Goal: Answer question/provide support

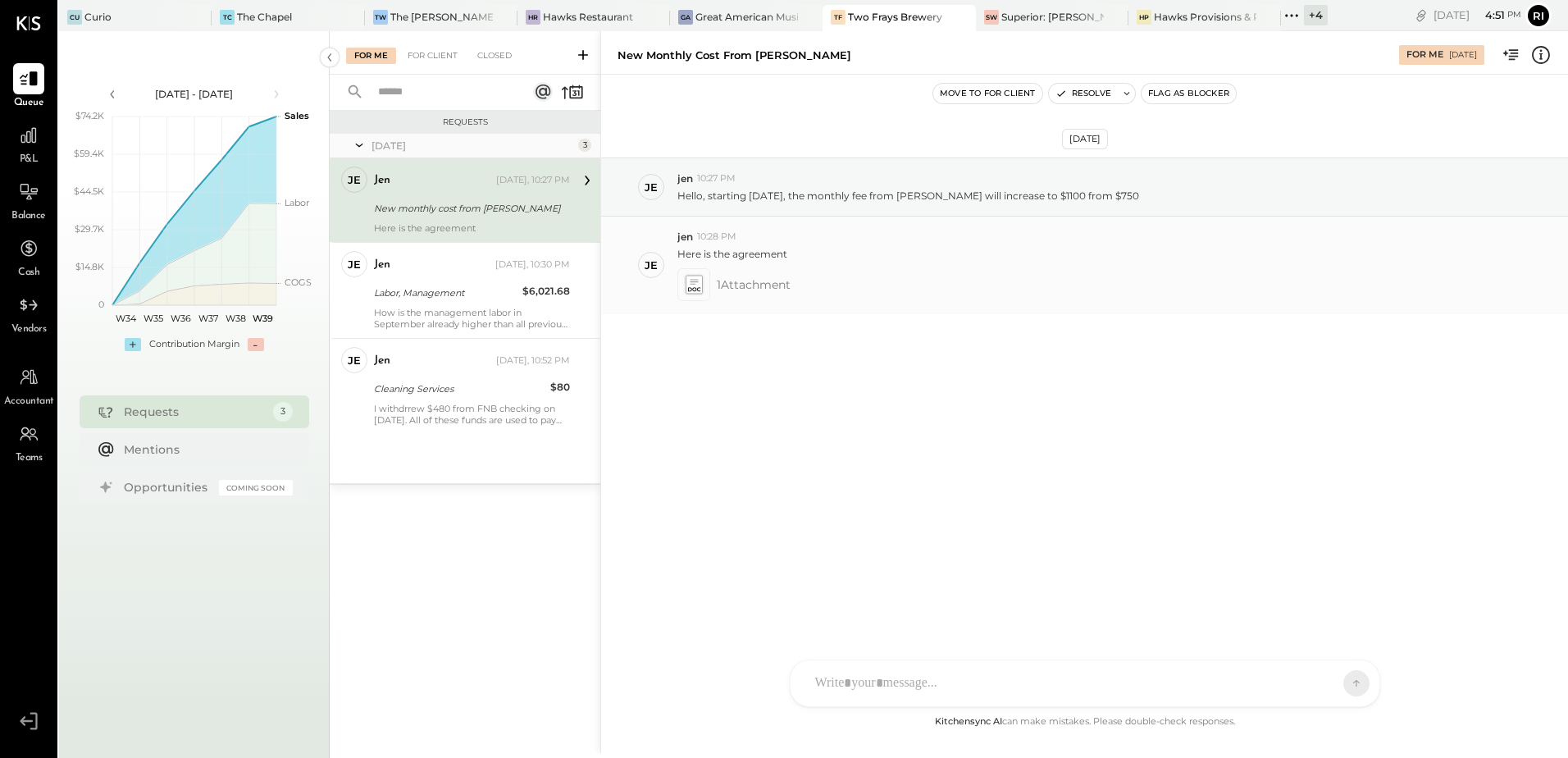
click at [693, 293] on icon at bounding box center [693, 283] width 17 height 19
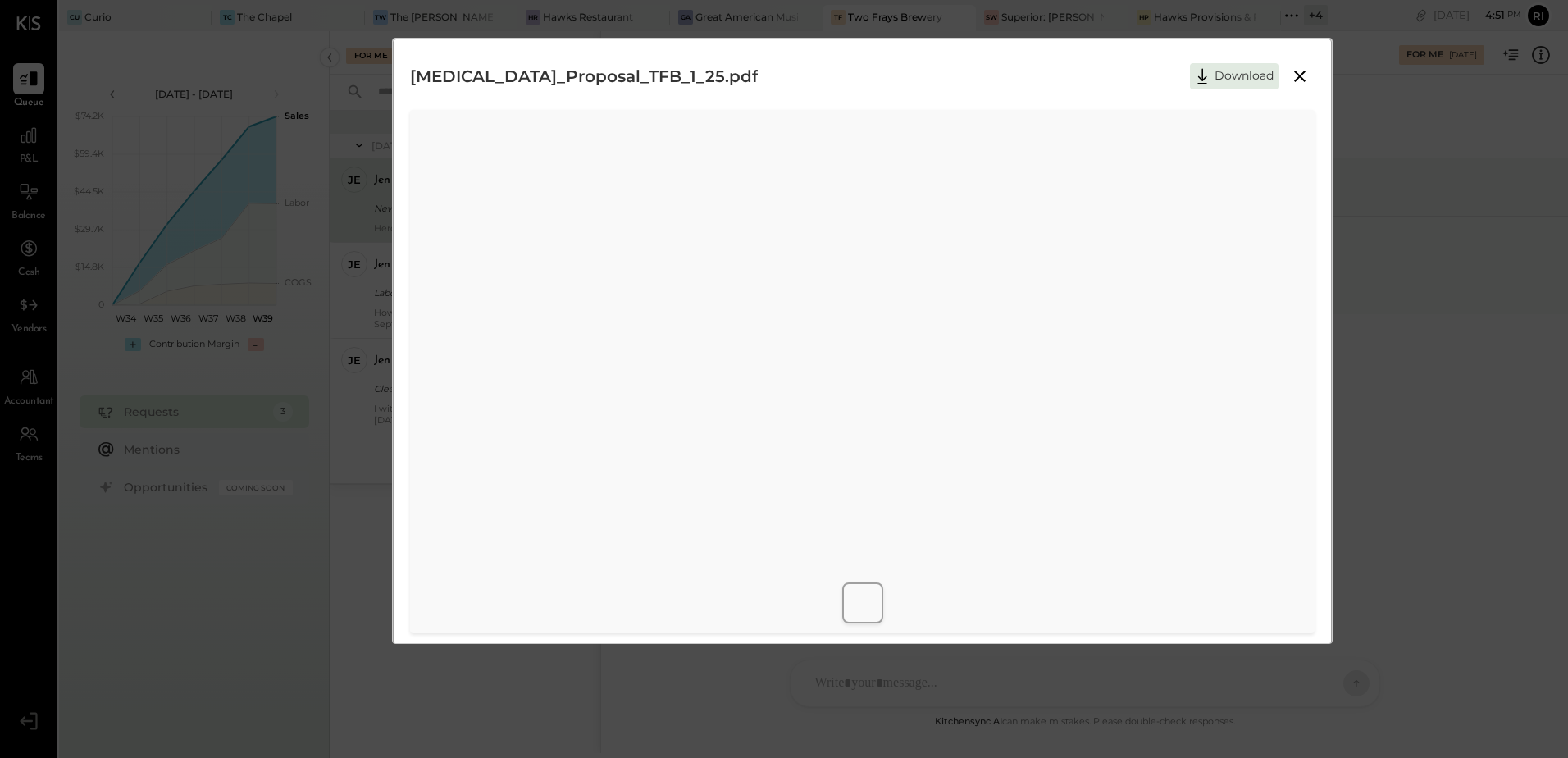
scroll to position [7, 0]
click at [1296, 75] on icon at bounding box center [1300, 69] width 20 height 20
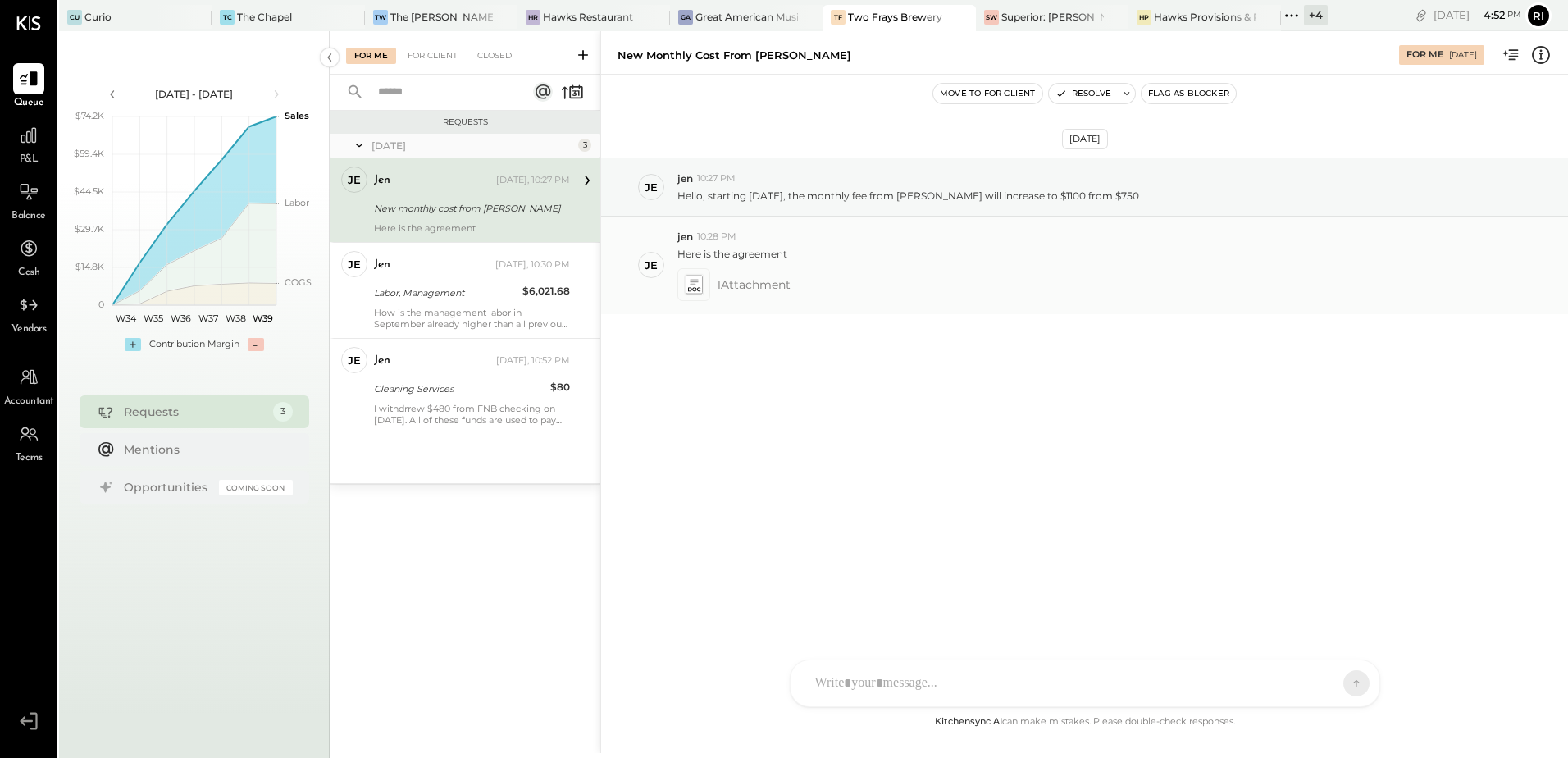
click at [700, 286] on icon at bounding box center [693, 283] width 17 height 19
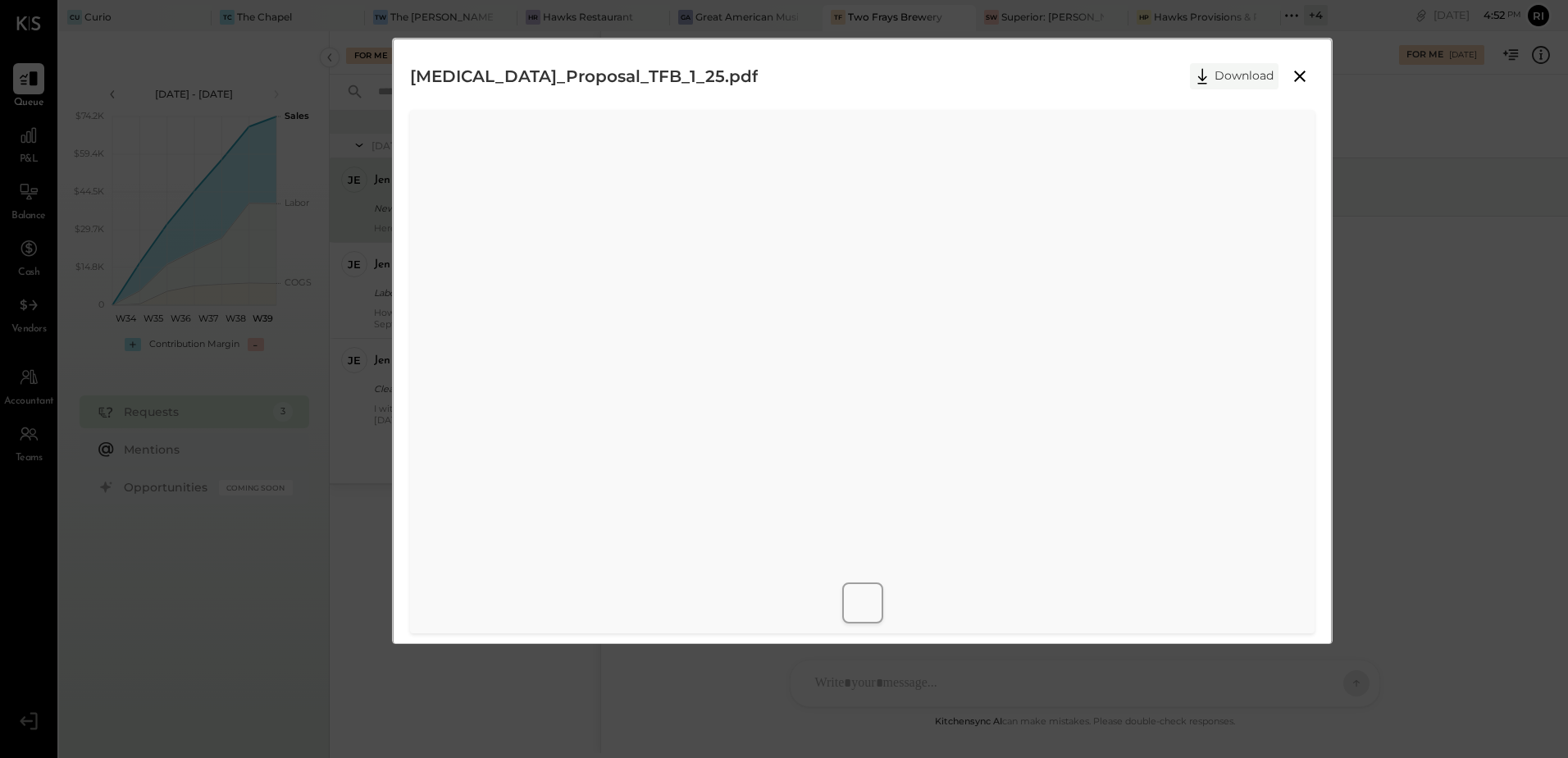
click at [1237, 82] on button "Download" at bounding box center [1234, 76] width 89 height 26
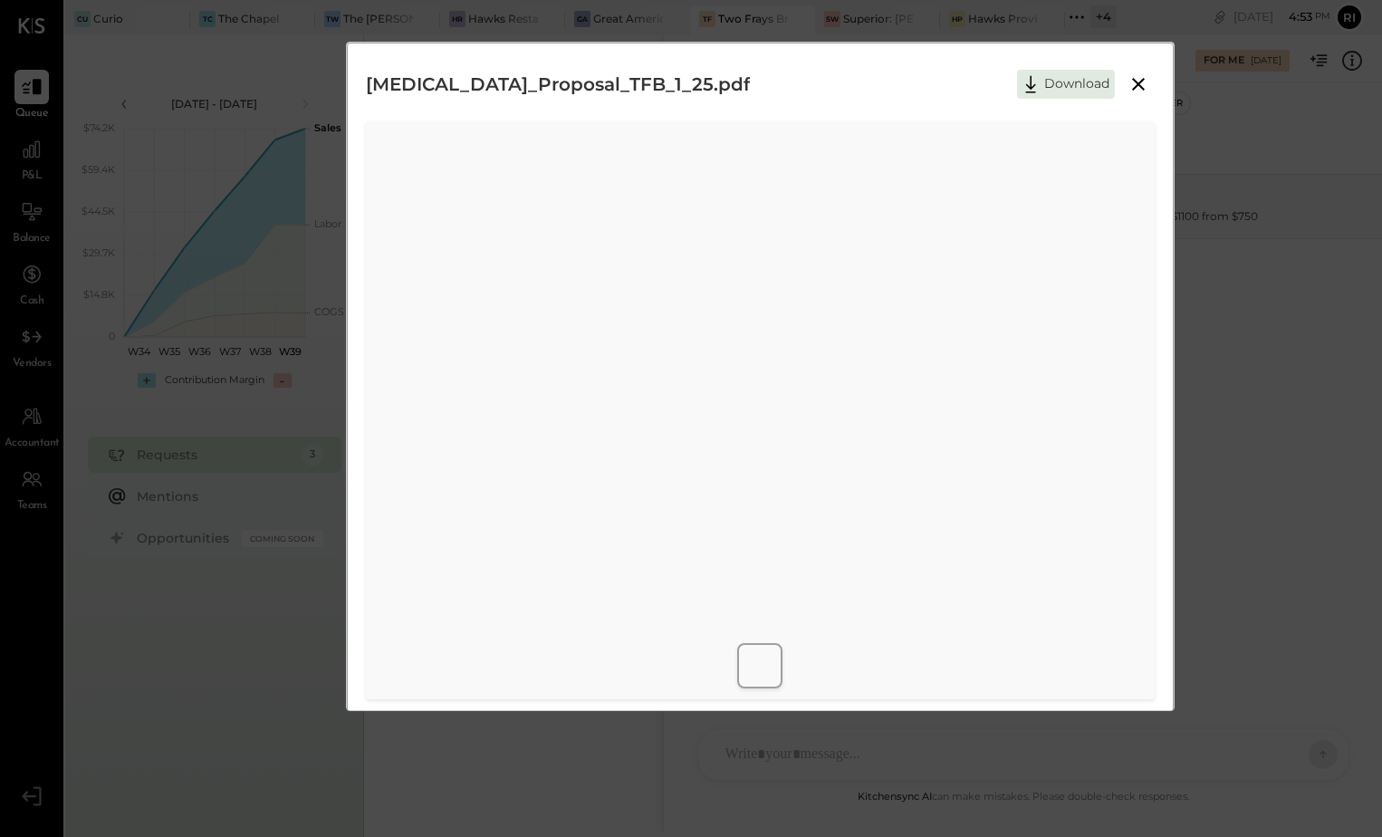
click at [1140, 86] on icon at bounding box center [1138, 84] width 13 height 13
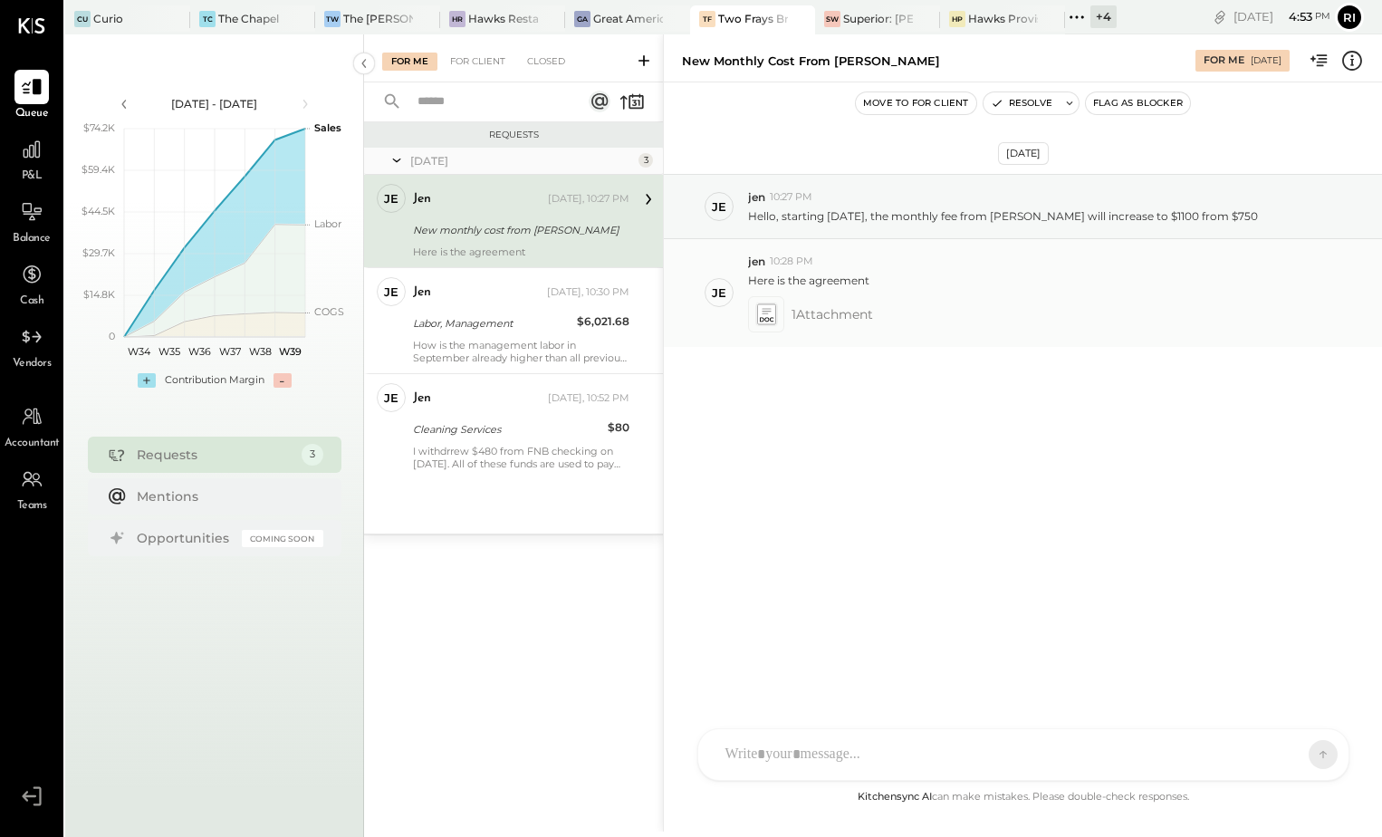
click at [765, 314] on icon at bounding box center [765, 313] width 19 height 21
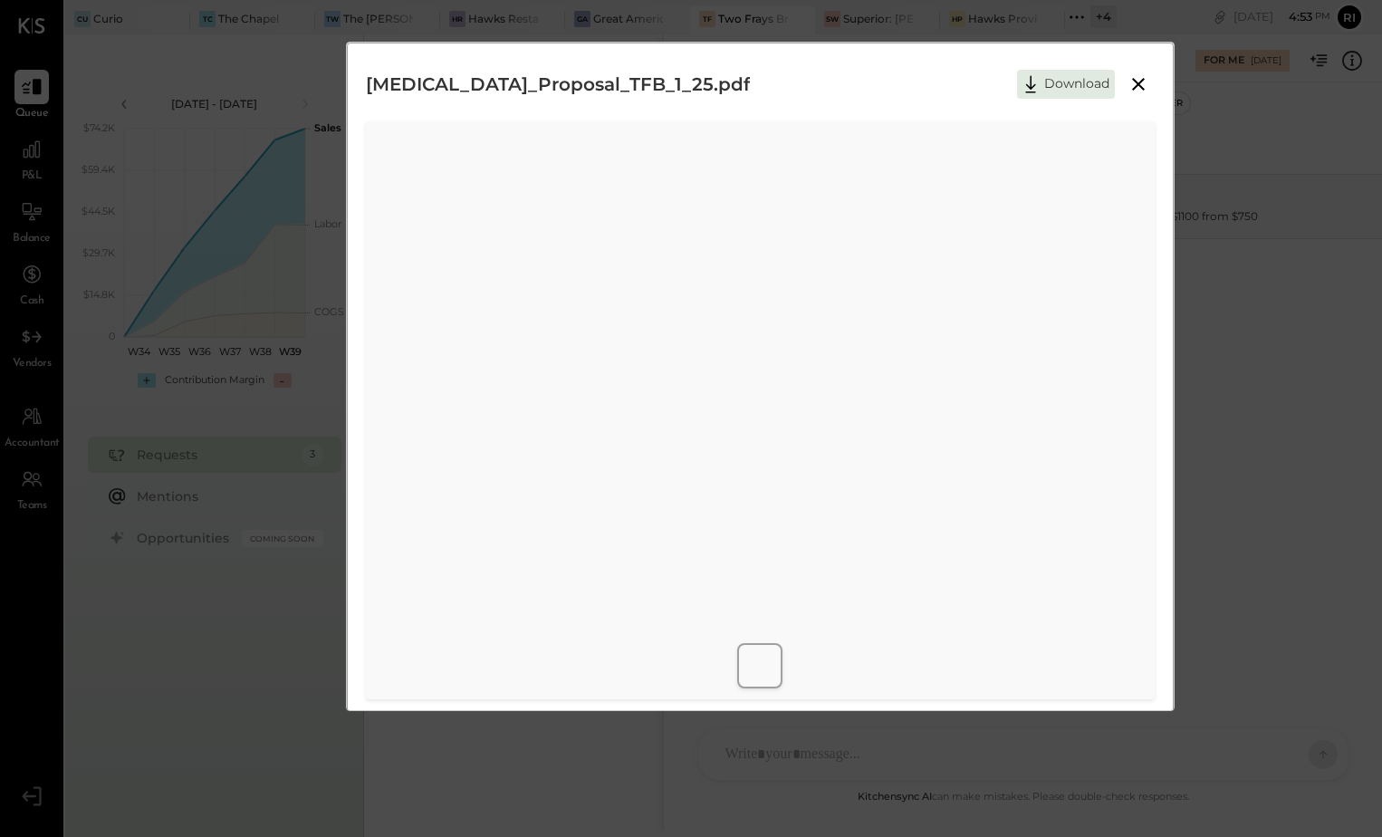
click at [1128, 81] on icon at bounding box center [1139, 84] width 22 height 22
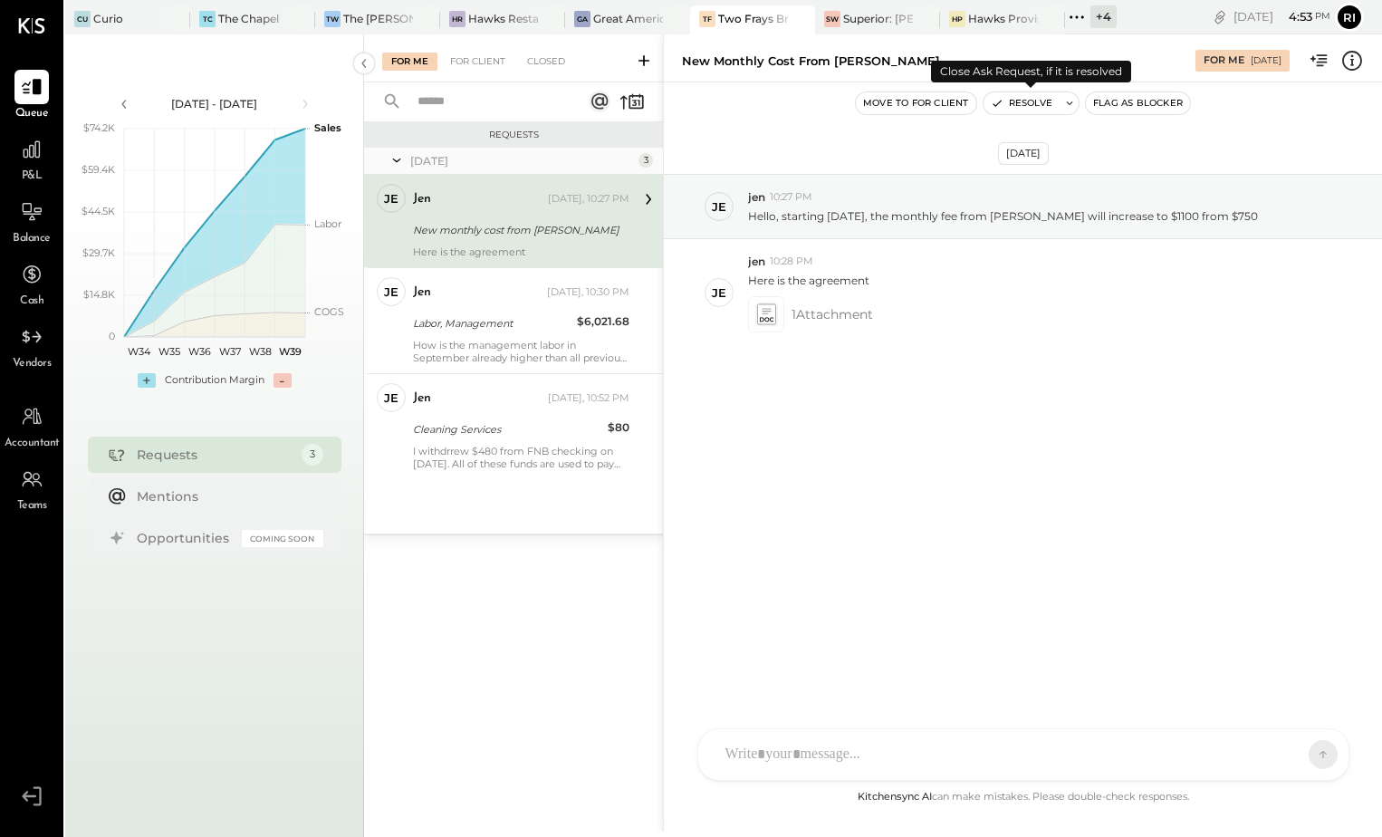
click at [1073, 108] on icon at bounding box center [1069, 103] width 13 height 13
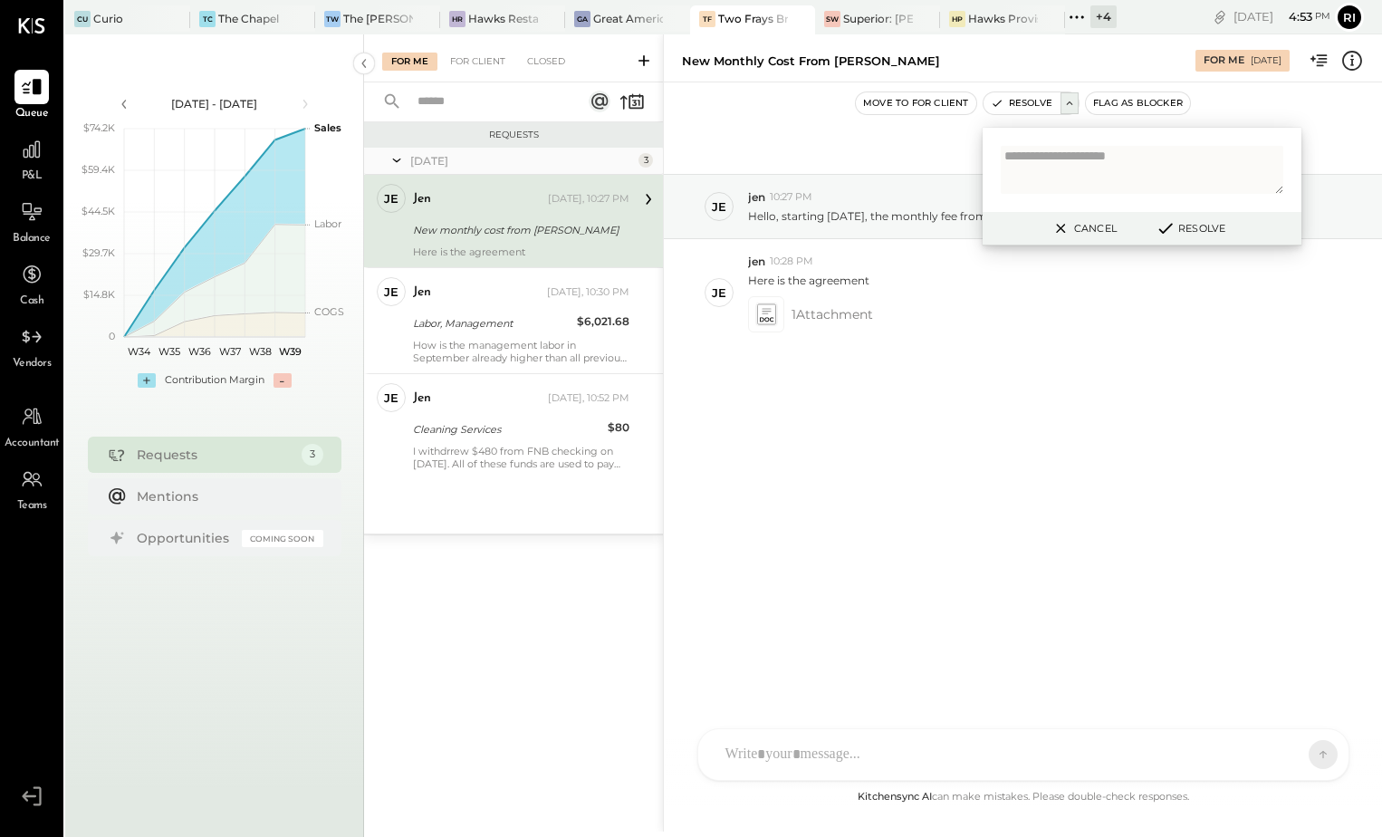
click at [1072, 161] on textarea at bounding box center [1142, 170] width 283 height 48
type textarea "*"
type textarea "**********"
click at [1206, 228] on button "Resolve" at bounding box center [1190, 228] width 82 height 22
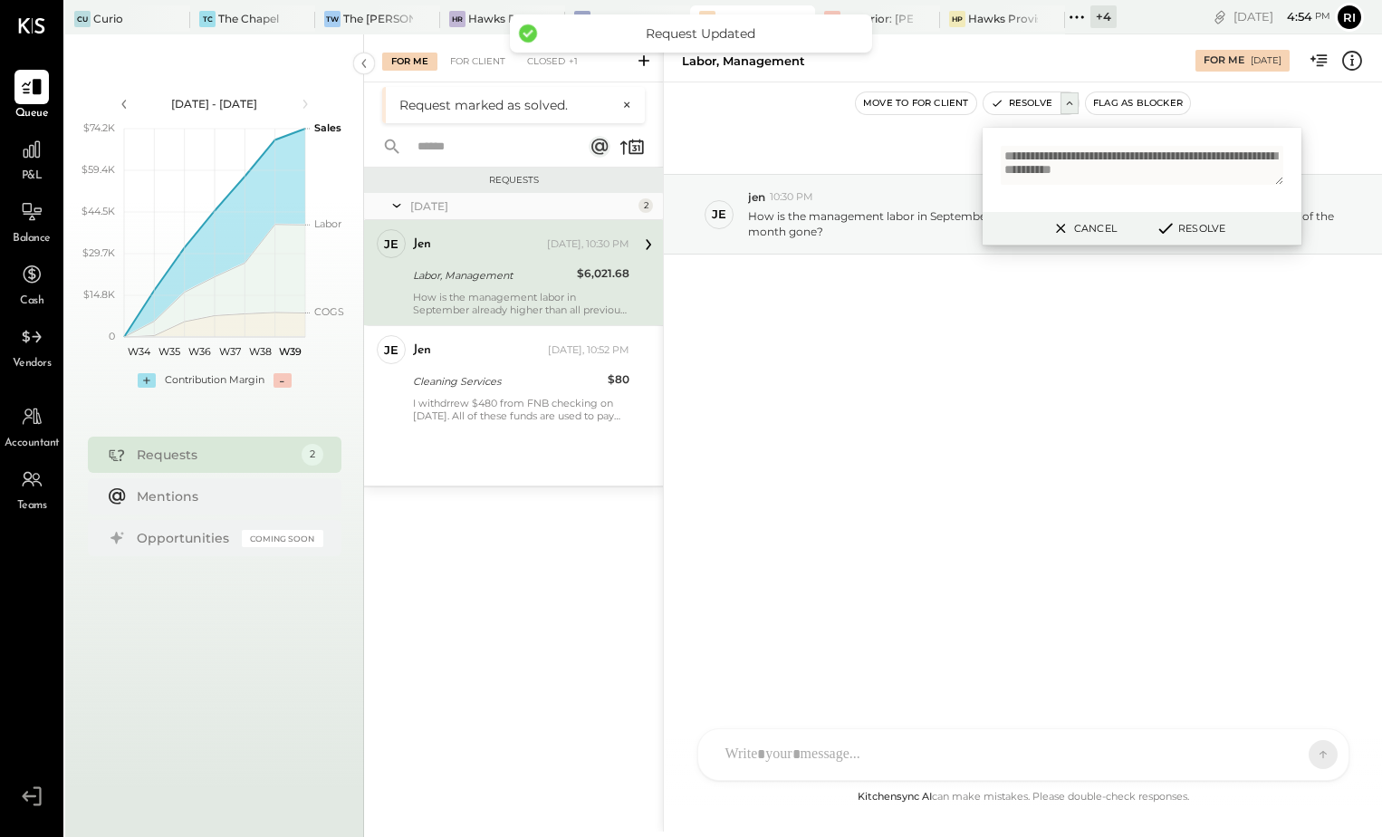
click at [512, 270] on div "Labor, Management" at bounding box center [492, 275] width 159 height 18
click at [864, 417] on div "[DATE] je jen 10:30 PM How is the management labor in September already higher …" at bounding box center [1023, 434] width 718 height 704
click at [1087, 220] on button "Cancel" at bounding box center [1083, 228] width 78 height 24
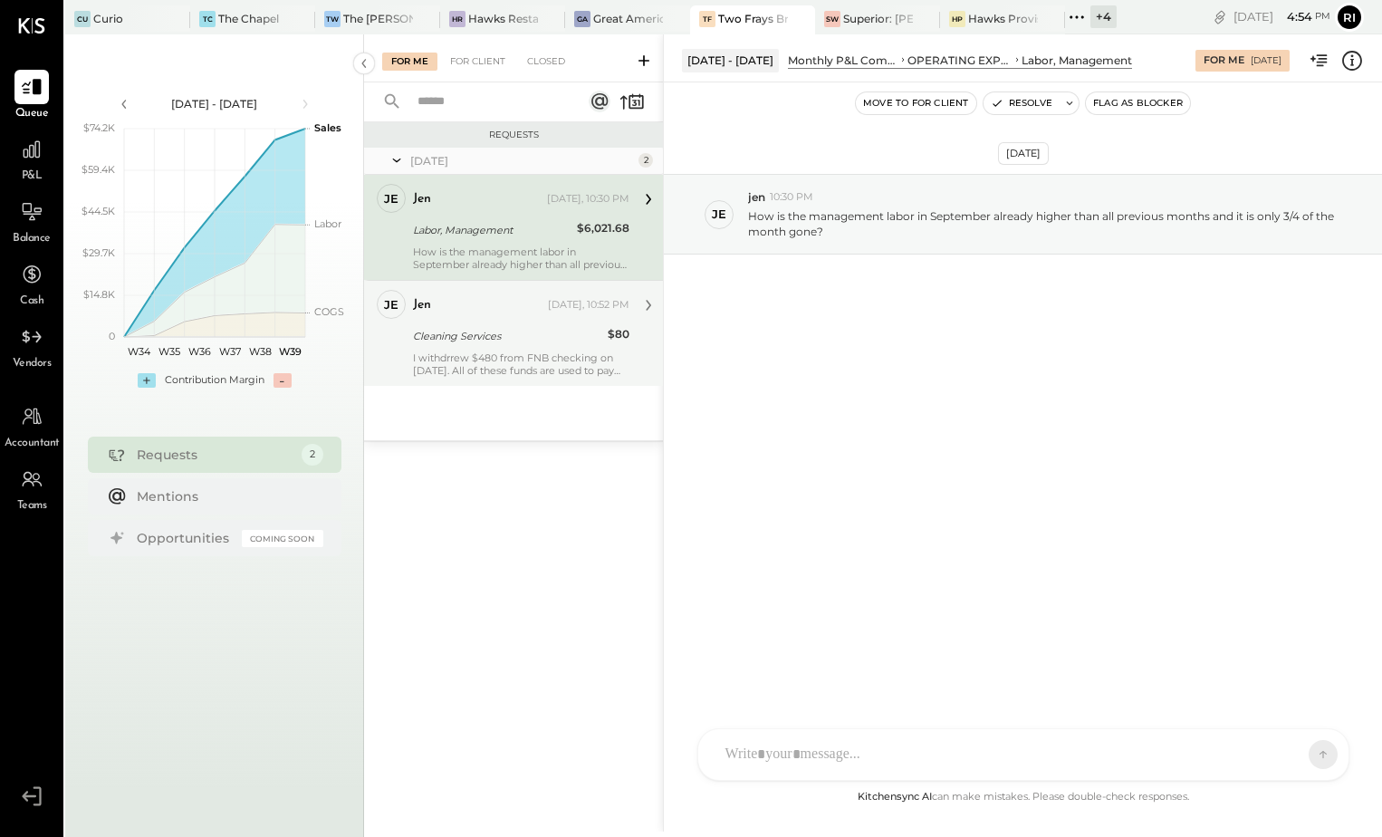
click at [512, 356] on div "I withdrrew $480 from FNB checking on [DATE]. All of these funds are used to pa…" at bounding box center [521, 363] width 216 height 25
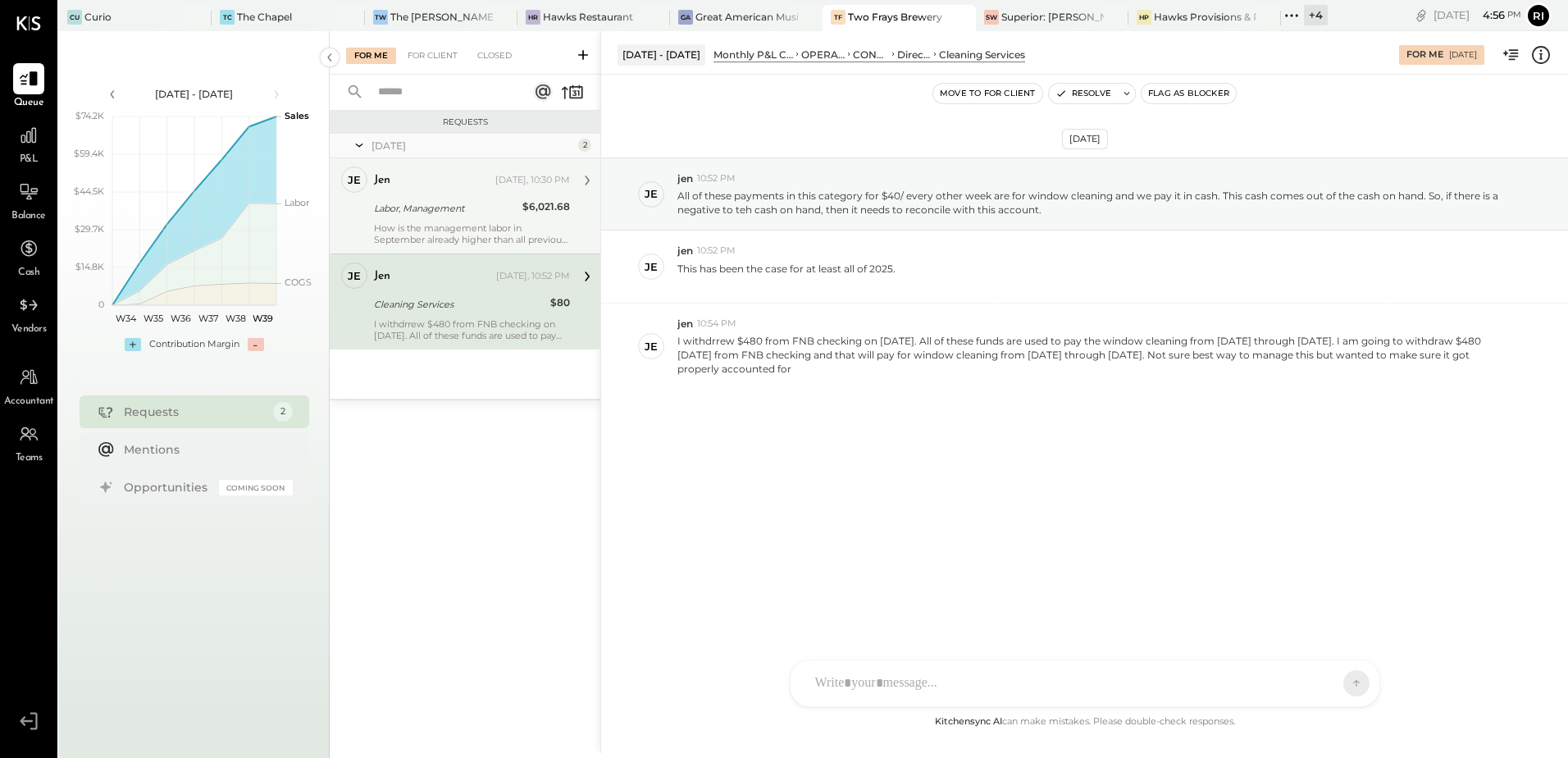
click at [521, 231] on div "How is the management labor in September already higher than all previous month…" at bounding box center [472, 233] width 196 height 23
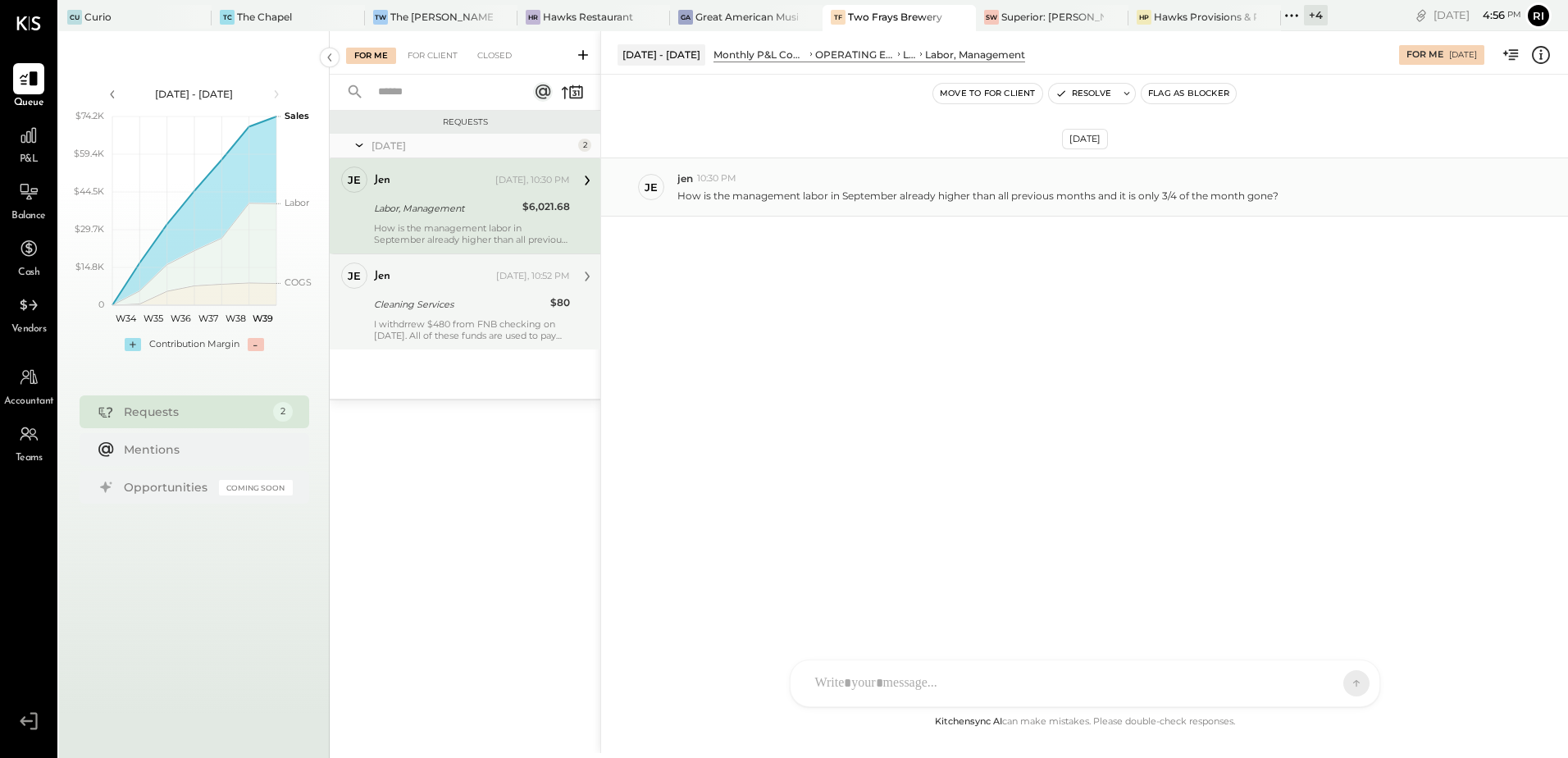
click at [824, 202] on p "How is the management labor in September already higher than all previous month…" at bounding box center [978, 195] width 601 height 14
click at [561, 24] on div "[PERSON_NAME] Restaurant" at bounding box center [594, 17] width 152 height 26
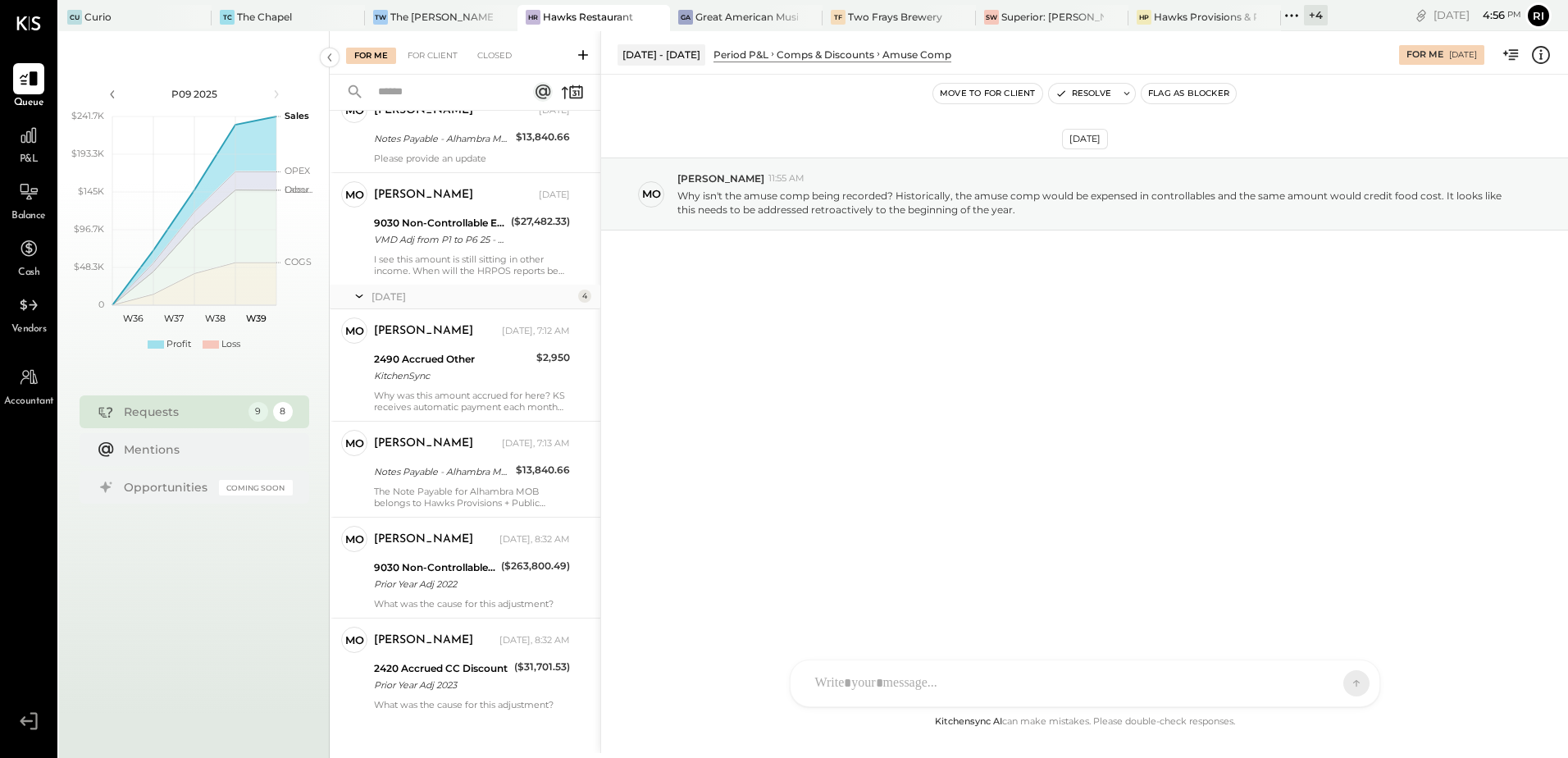
scroll to position [359, 0]
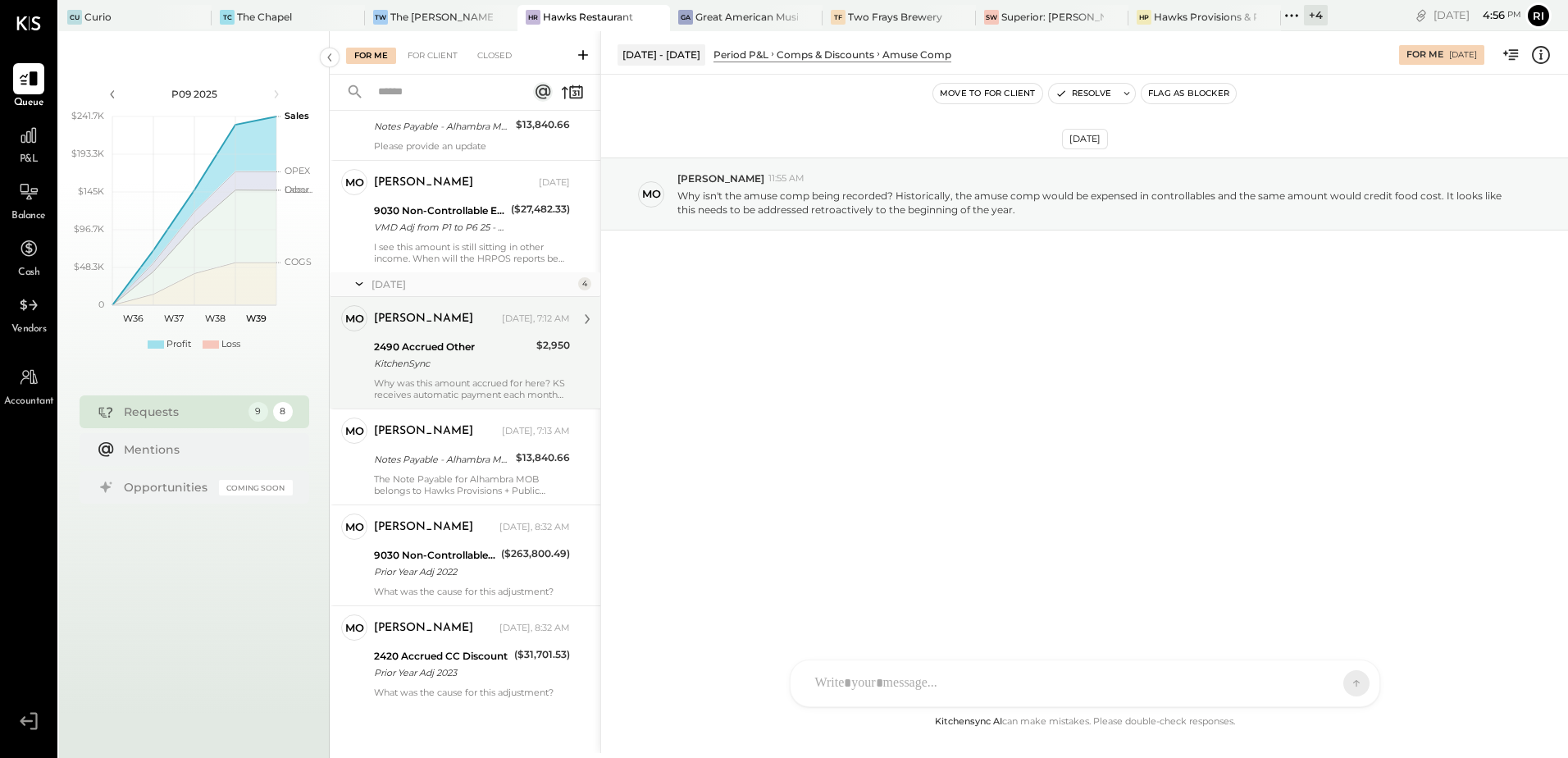
click at [440, 363] on div "KitchenSync" at bounding box center [453, 363] width 158 height 16
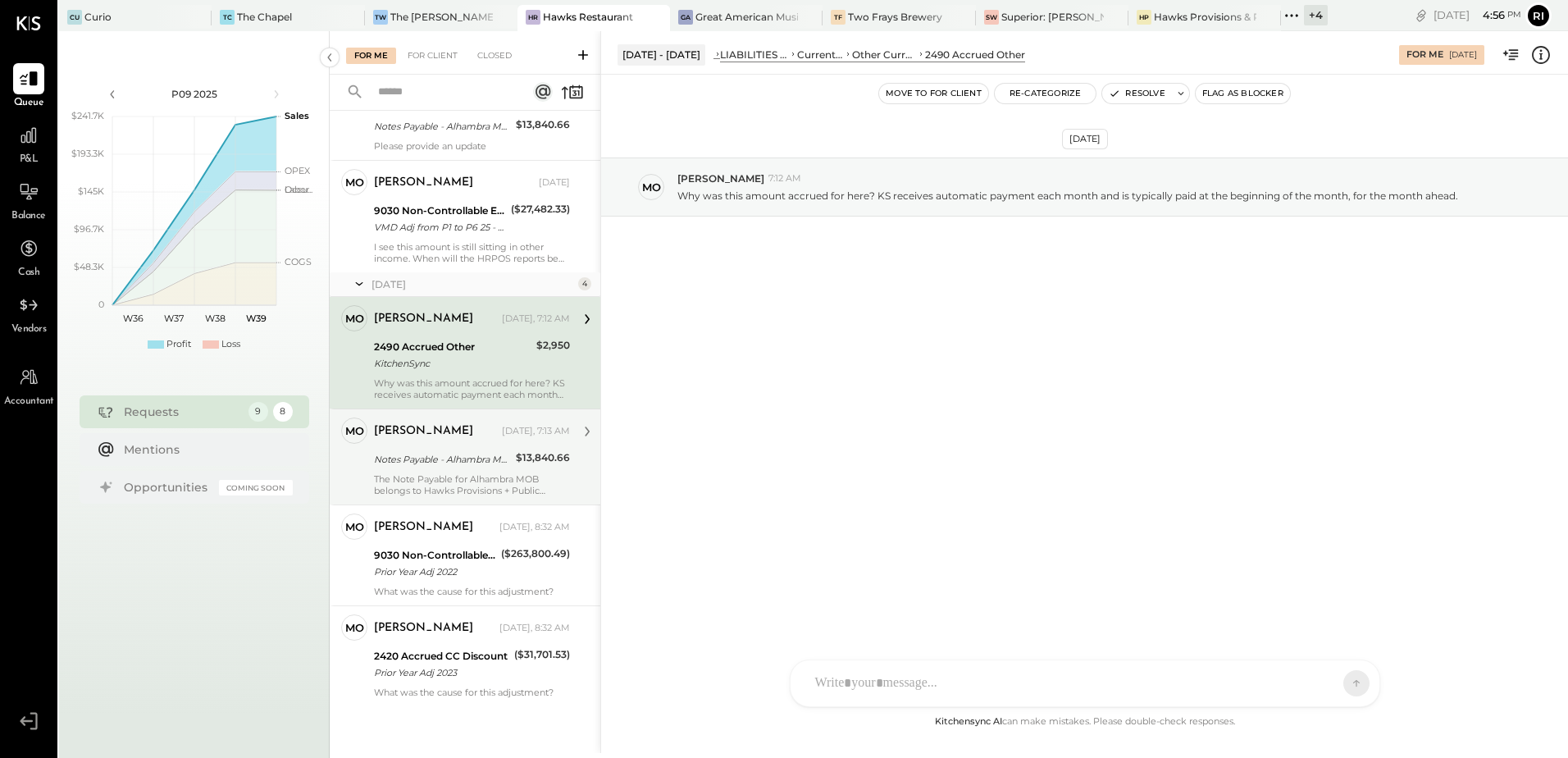
click at [486, 463] on div "Notes Payable - Alhambra MOB" at bounding box center [442, 459] width 137 height 16
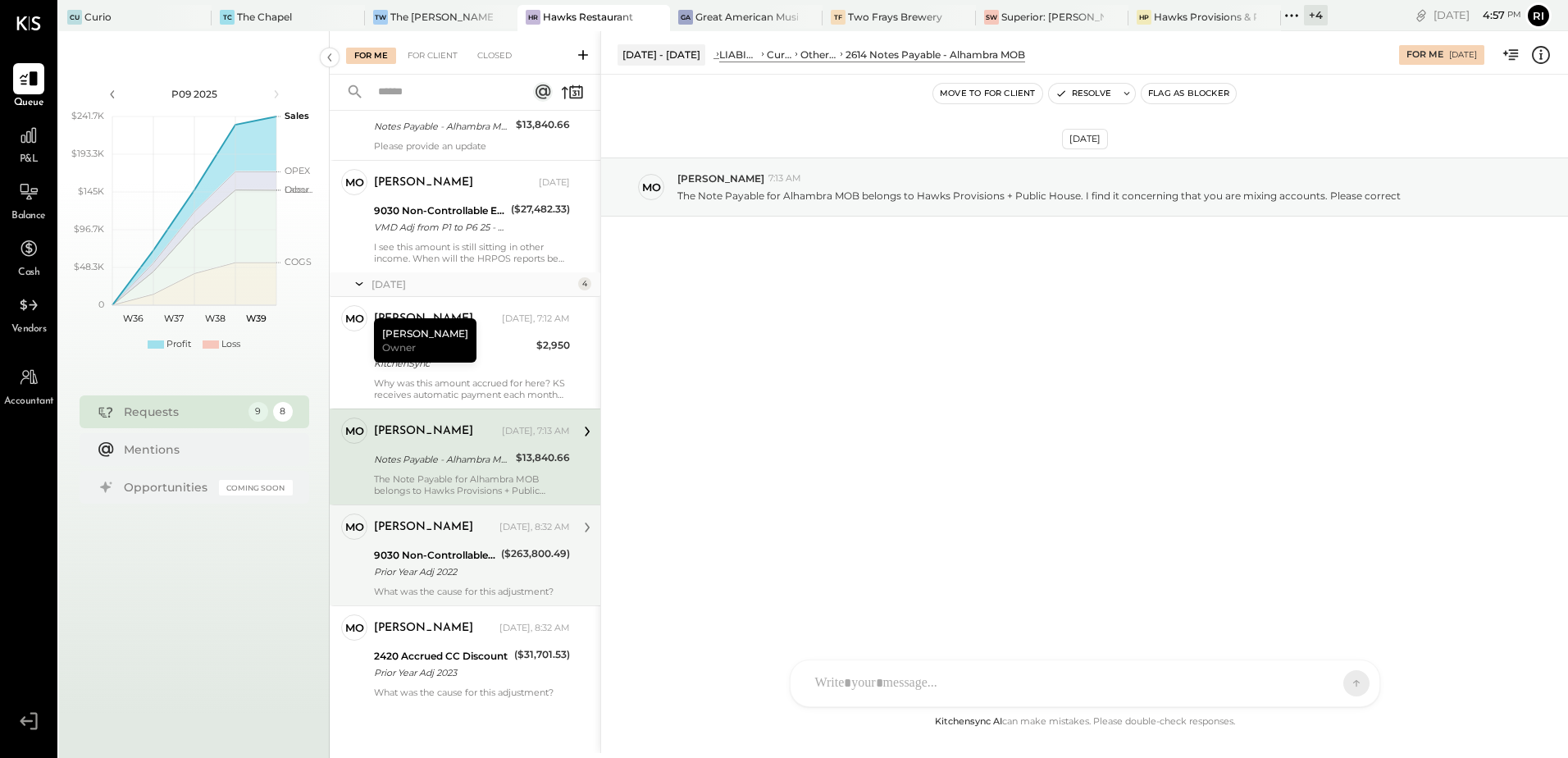
click at [490, 550] on div "9030 Non-Controllable Expenses:Other Income and Expenses:Other Income" at bounding box center [435, 555] width 122 height 16
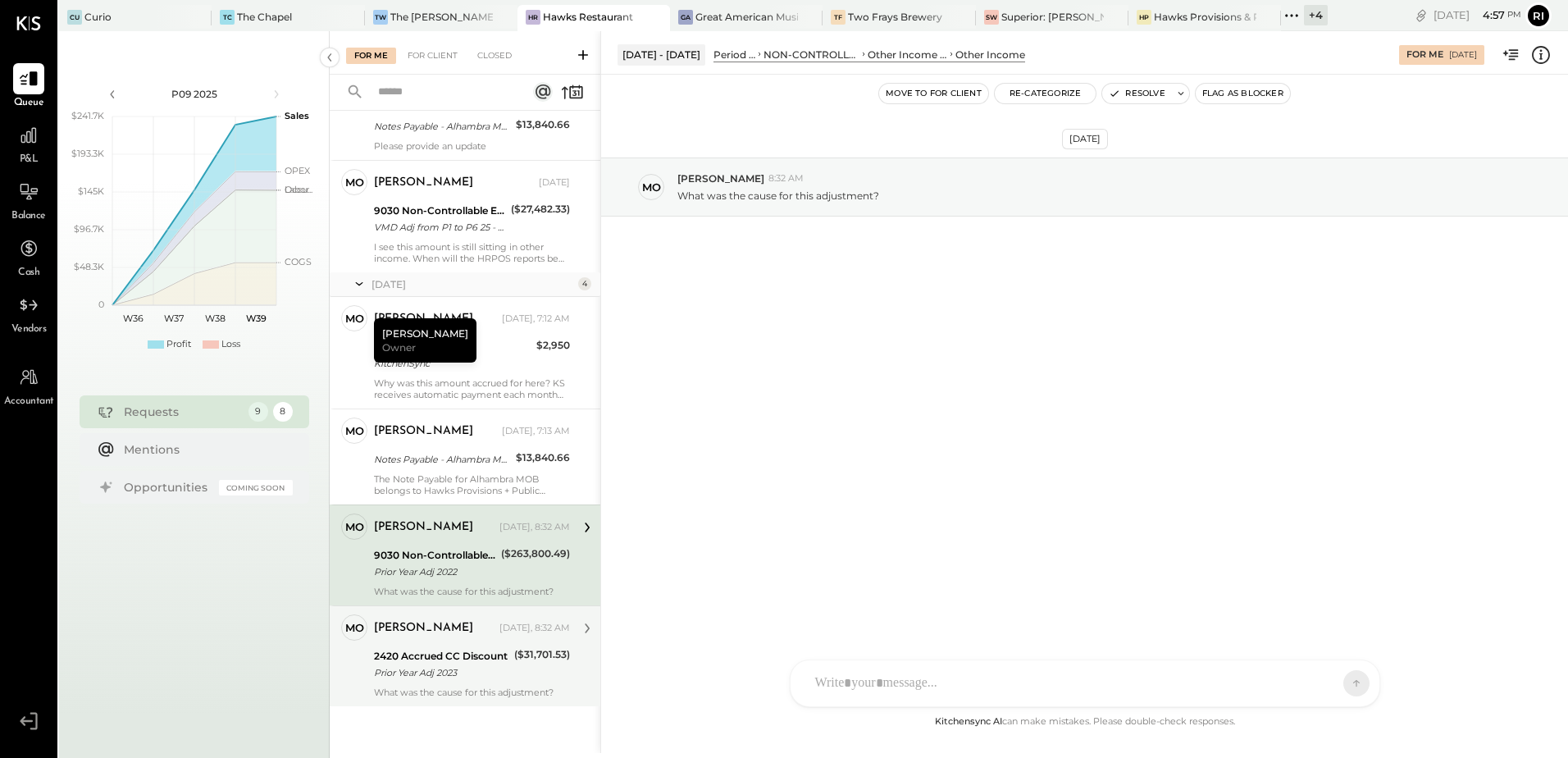
click at [482, 668] on div "Prior Year Adj 2023" at bounding box center [441, 673] width 135 height 16
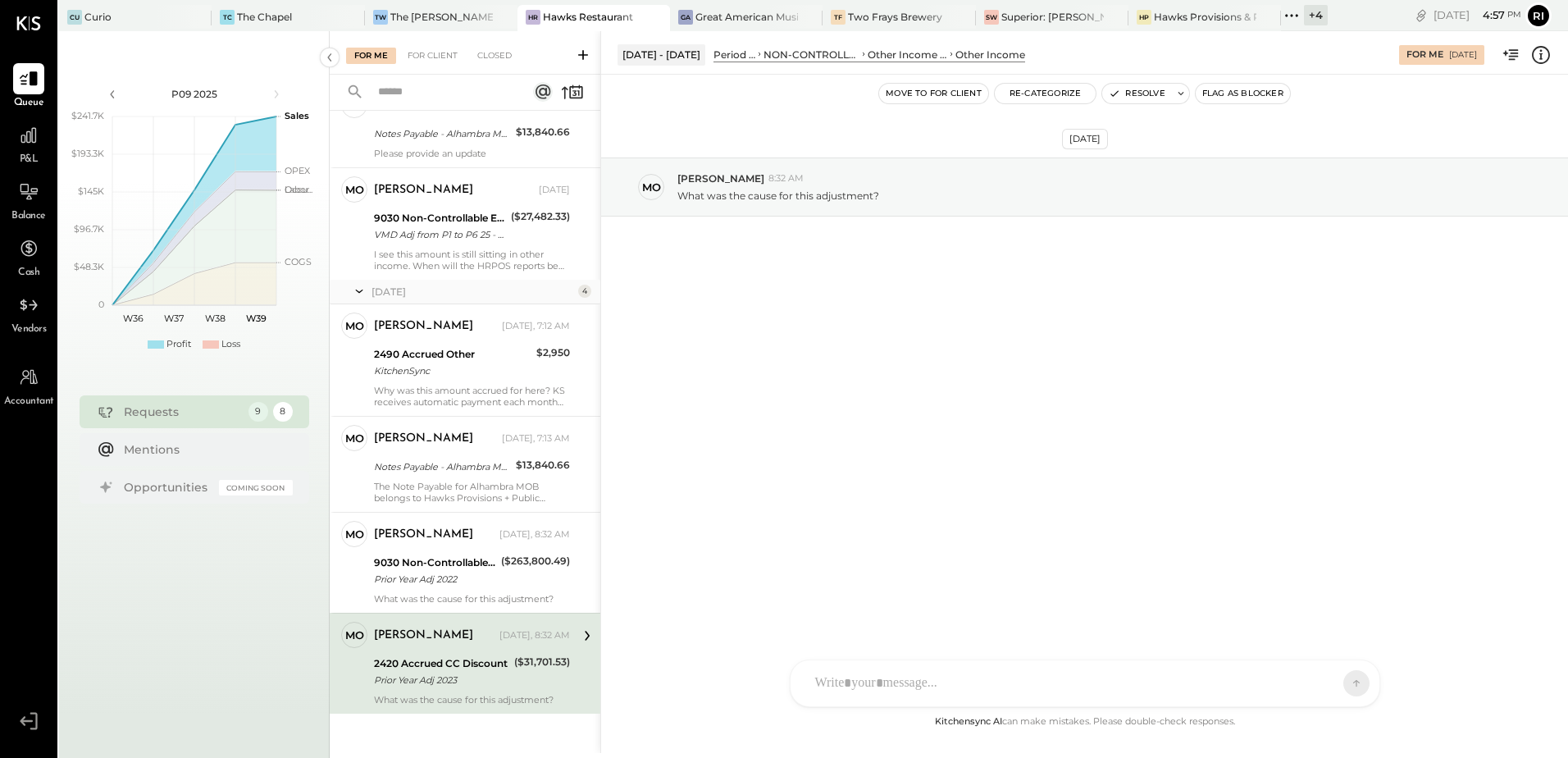
scroll to position [359, 0]
